Goal: Find specific page/section: Find specific page/section

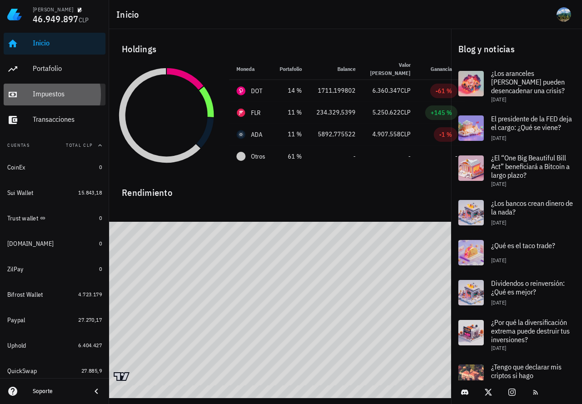
click at [61, 103] on div "Impuestos" at bounding box center [67, 94] width 69 height 20
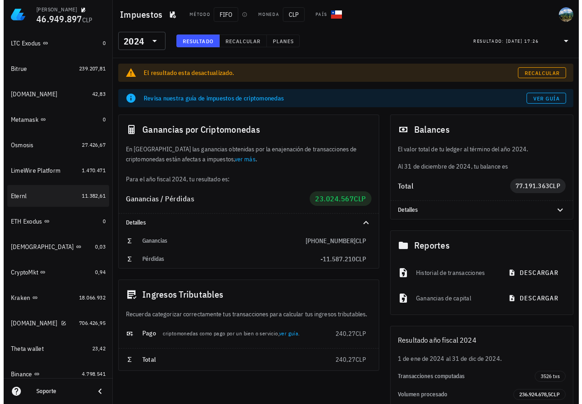
scroll to position [661, 0]
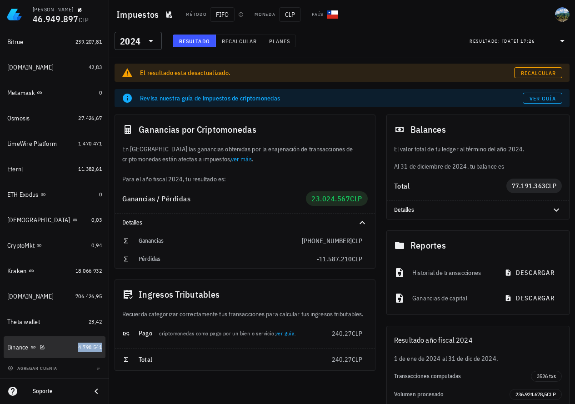
click at [90, 344] on span "4.798.541" at bounding box center [90, 347] width 24 height 7
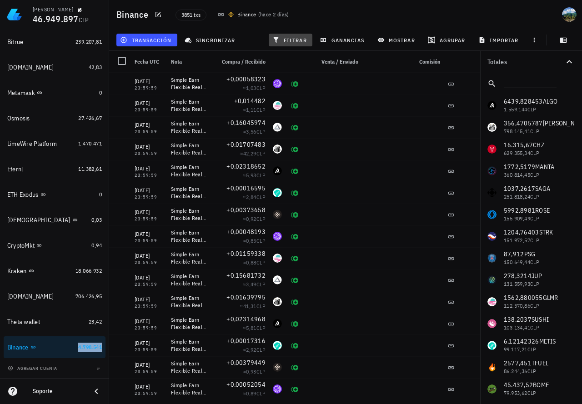
click at [295, 40] on span "filtrar" at bounding box center [290, 39] width 33 height 7
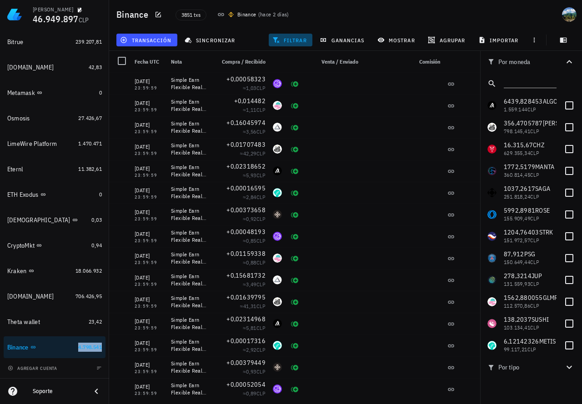
click at [294, 42] on span "filtrar" at bounding box center [290, 39] width 33 height 7
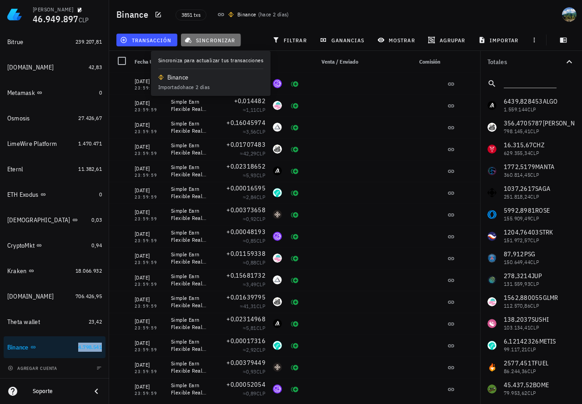
click at [213, 41] on span "sincronizar" at bounding box center [211, 39] width 49 height 7
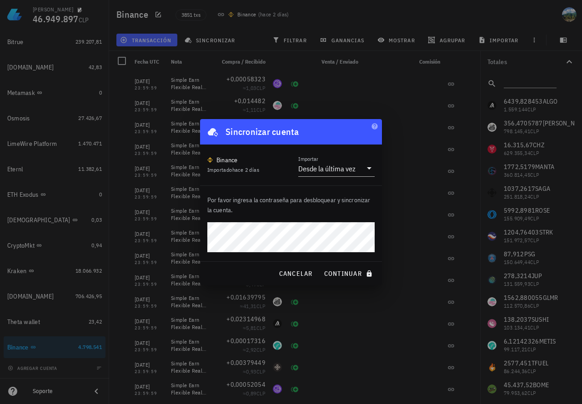
click at [320, 266] on button "continuar" at bounding box center [349, 274] width 58 height 16
